Goal: Find specific page/section: Find specific page/section

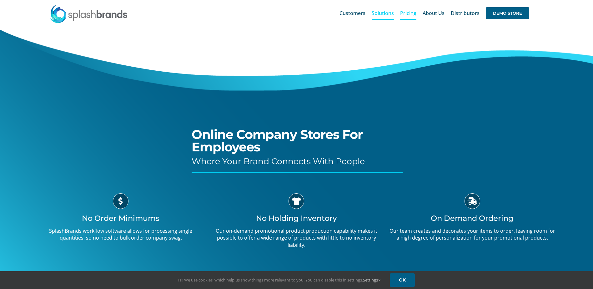
click at [406, 18] on link "Pricing" at bounding box center [408, 13] width 16 height 20
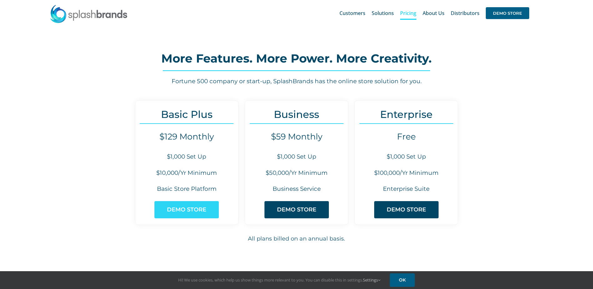
click at [207, 211] on link "DEMO STORE" at bounding box center [187, 209] width 64 height 17
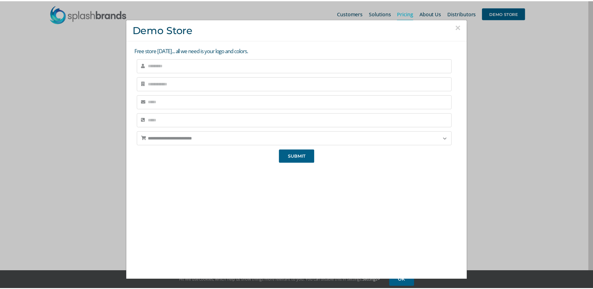
scroll to position [8, 0]
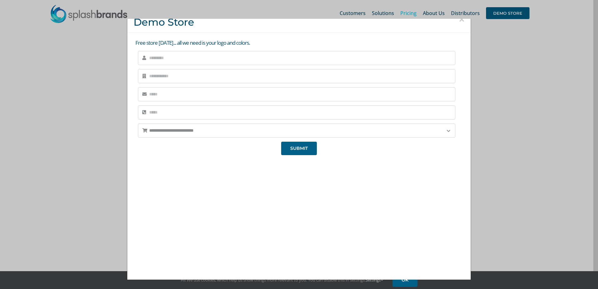
click at [550, 152] on div "**********" at bounding box center [299, 144] width 598 height 289
